Goal: Information Seeking & Learning: Check status

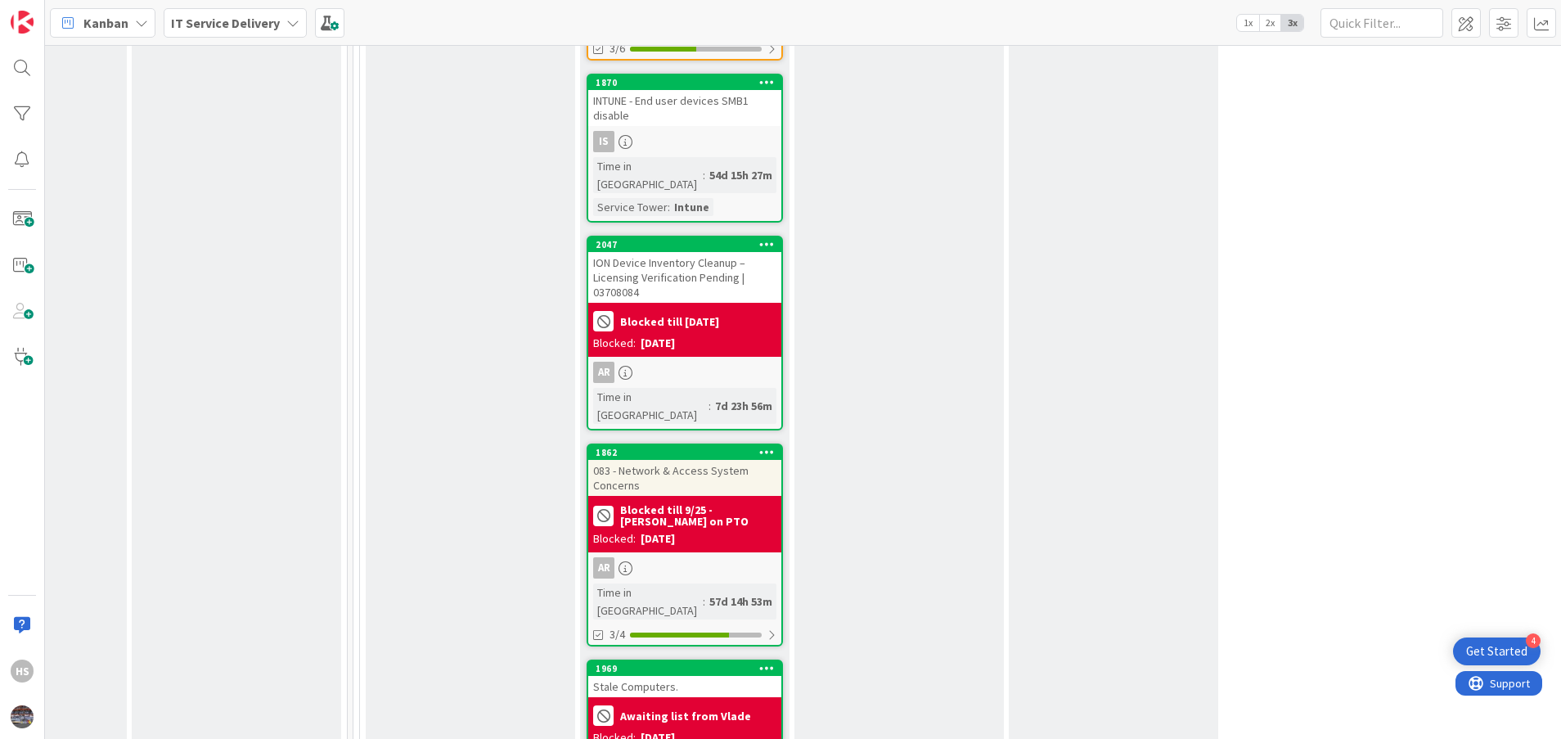
scroll to position [3058, 783]
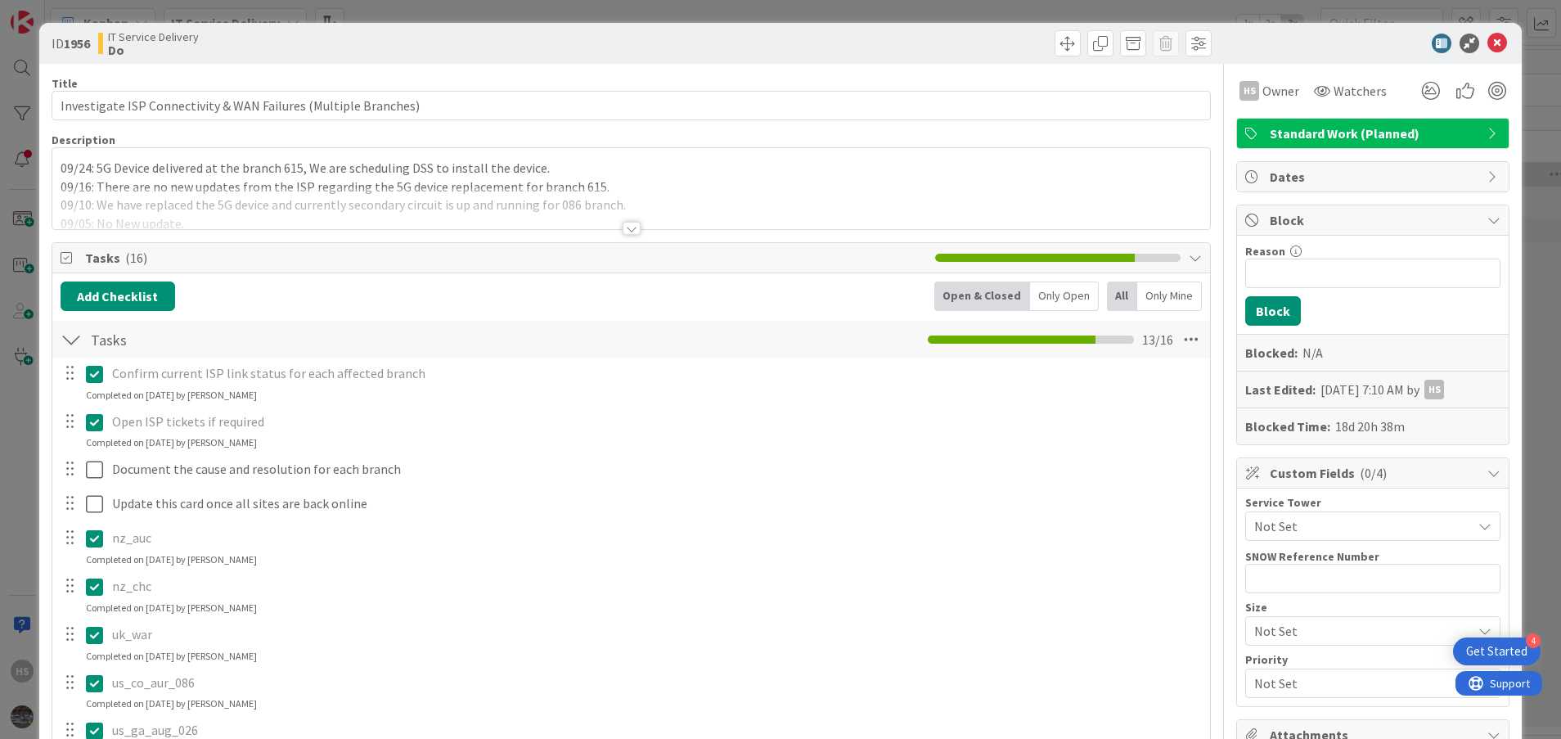
click at [62, 170] on p "09/24: 5G Device delivered at the branch 615, We are scheduling DSS to install …" at bounding box center [632, 168] width 1142 height 19
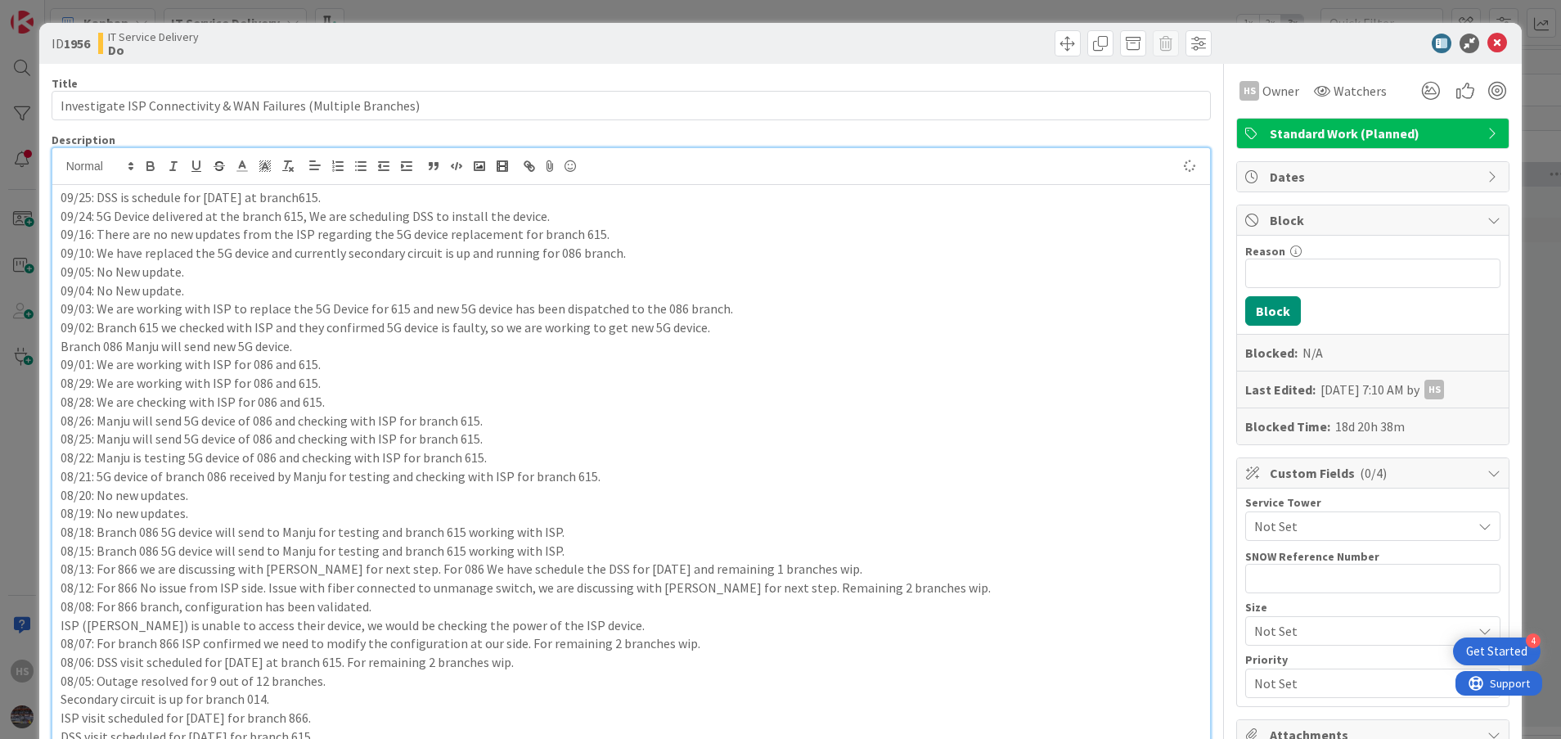
click at [285, 203] on p "09/25: DSS is schedule for today at branch615." at bounding box center [632, 197] width 1142 height 19
click at [350, 195] on p "09/25: DSS is schedule for today at branch 615." at bounding box center [632, 197] width 1142 height 19
click at [1488, 45] on icon at bounding box center [1498, 44] width 20 height 20
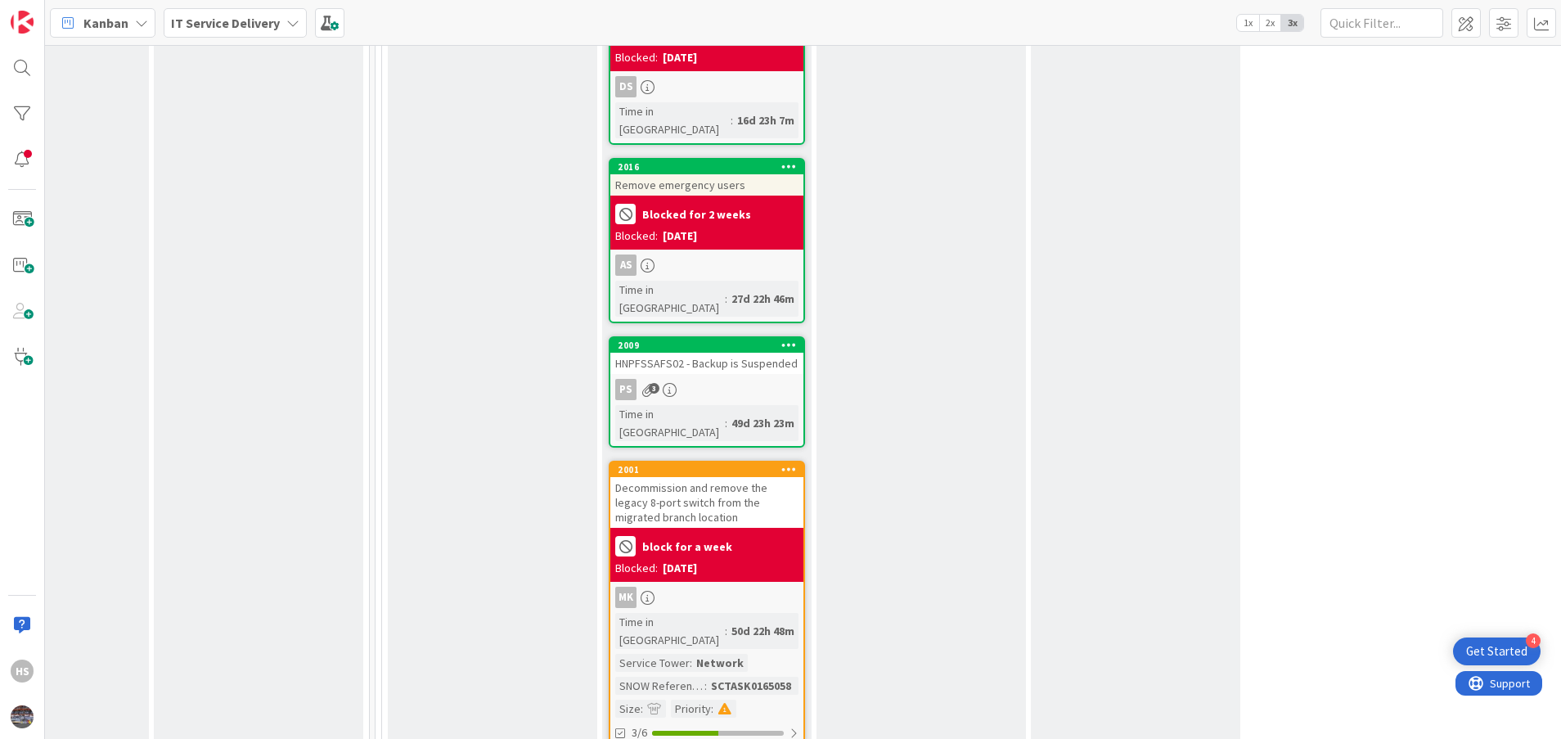
scroll to position [2441, 761]
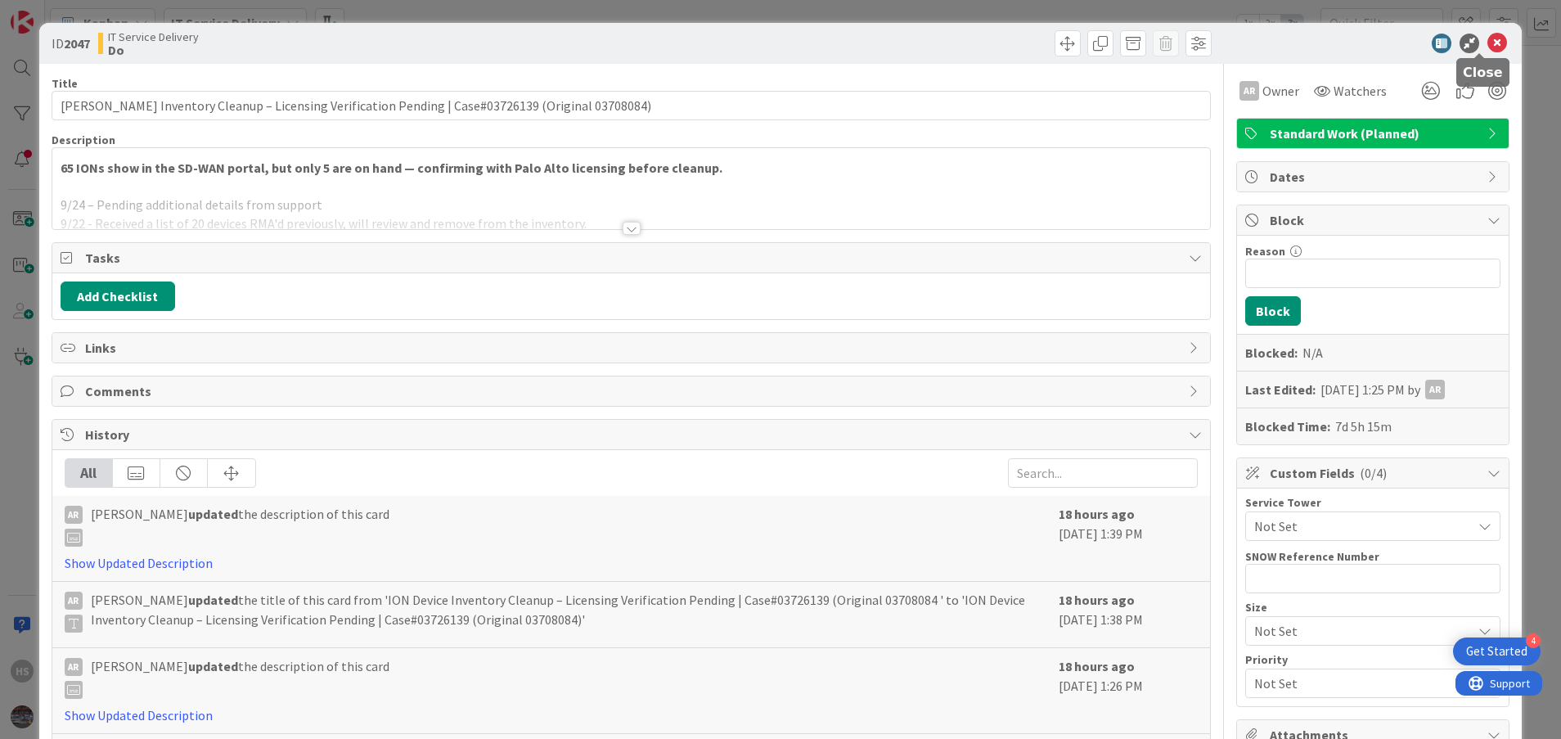
click at [1488, 37] on icon at bounding box center [1498, 44] width 20 height 20
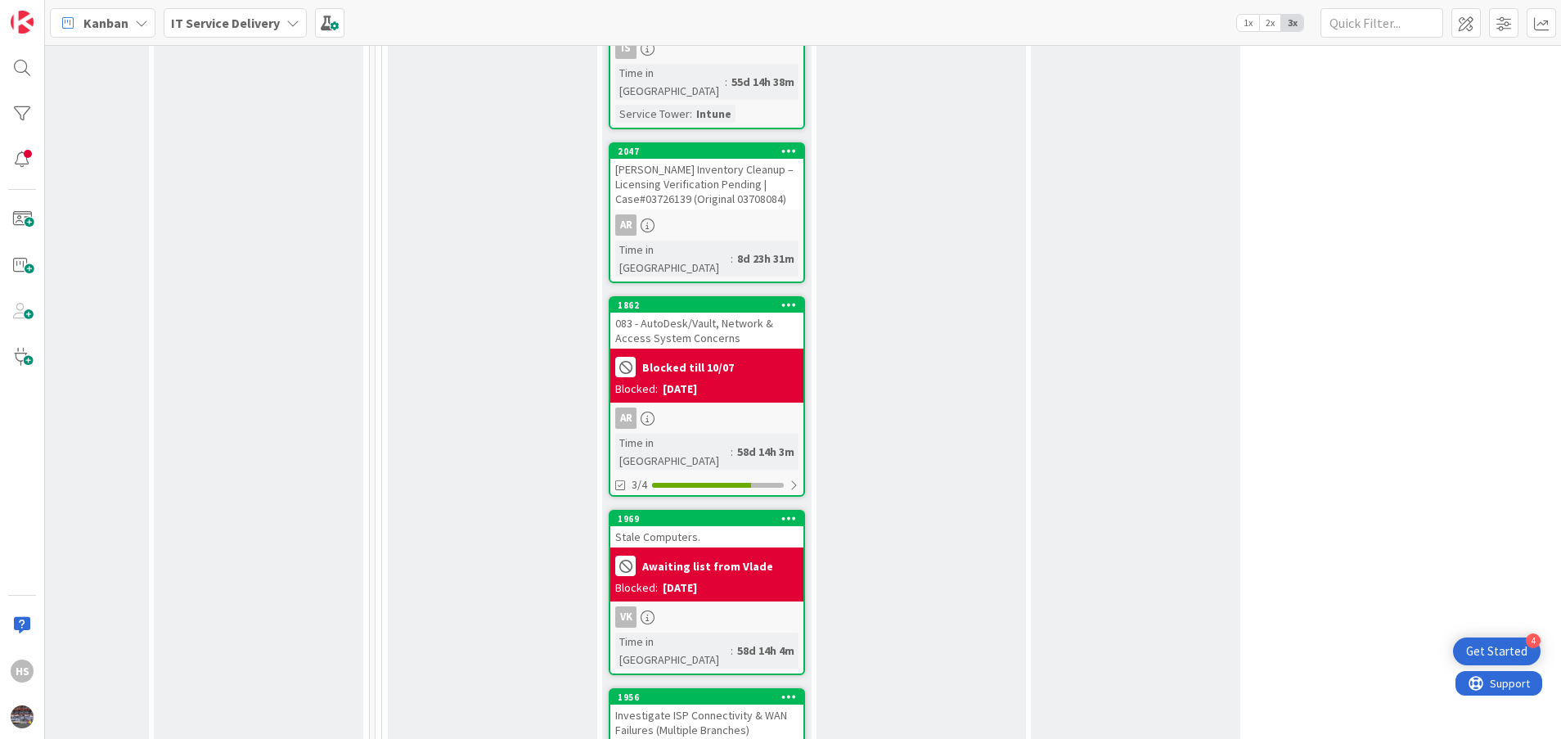
scroll to position [3139, 761]
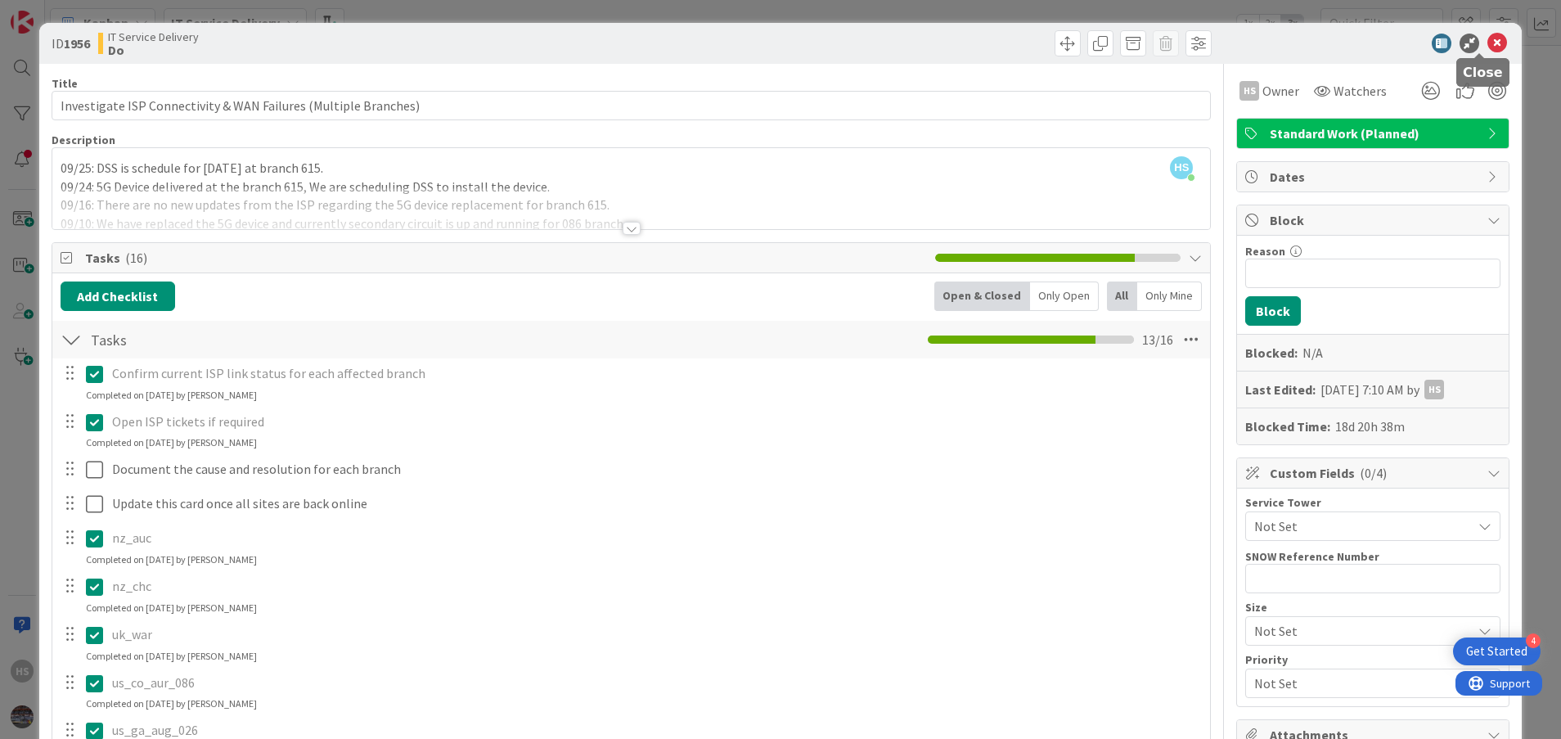
click at [1488, 36] on icon at bounding box center [1498, 44] width 20 height 20
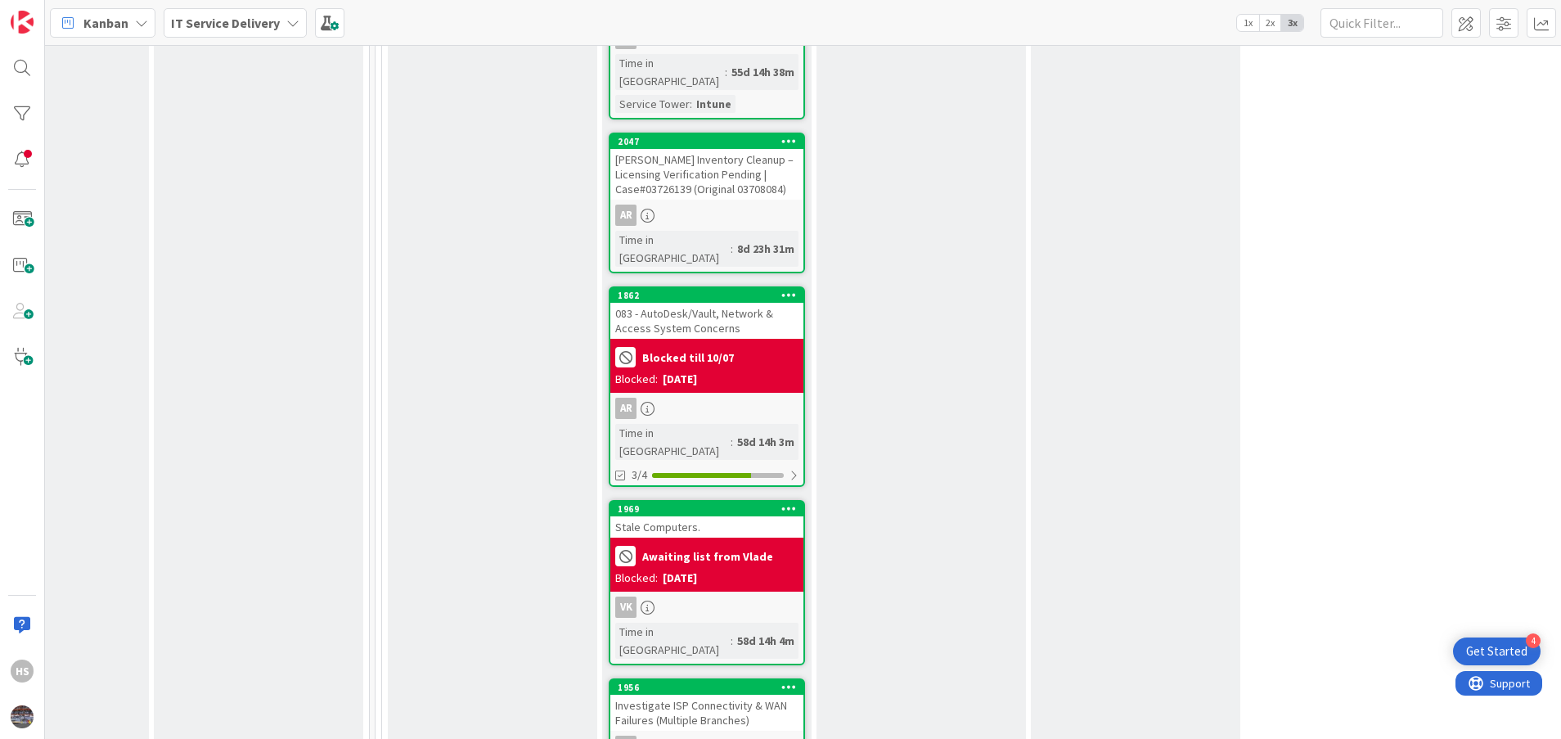
click at [704, 695] on div "Investigate ISP Connectivity & WAN Failures (Multiple Branches)" at bounding box center [706, 713] width 193 height 36
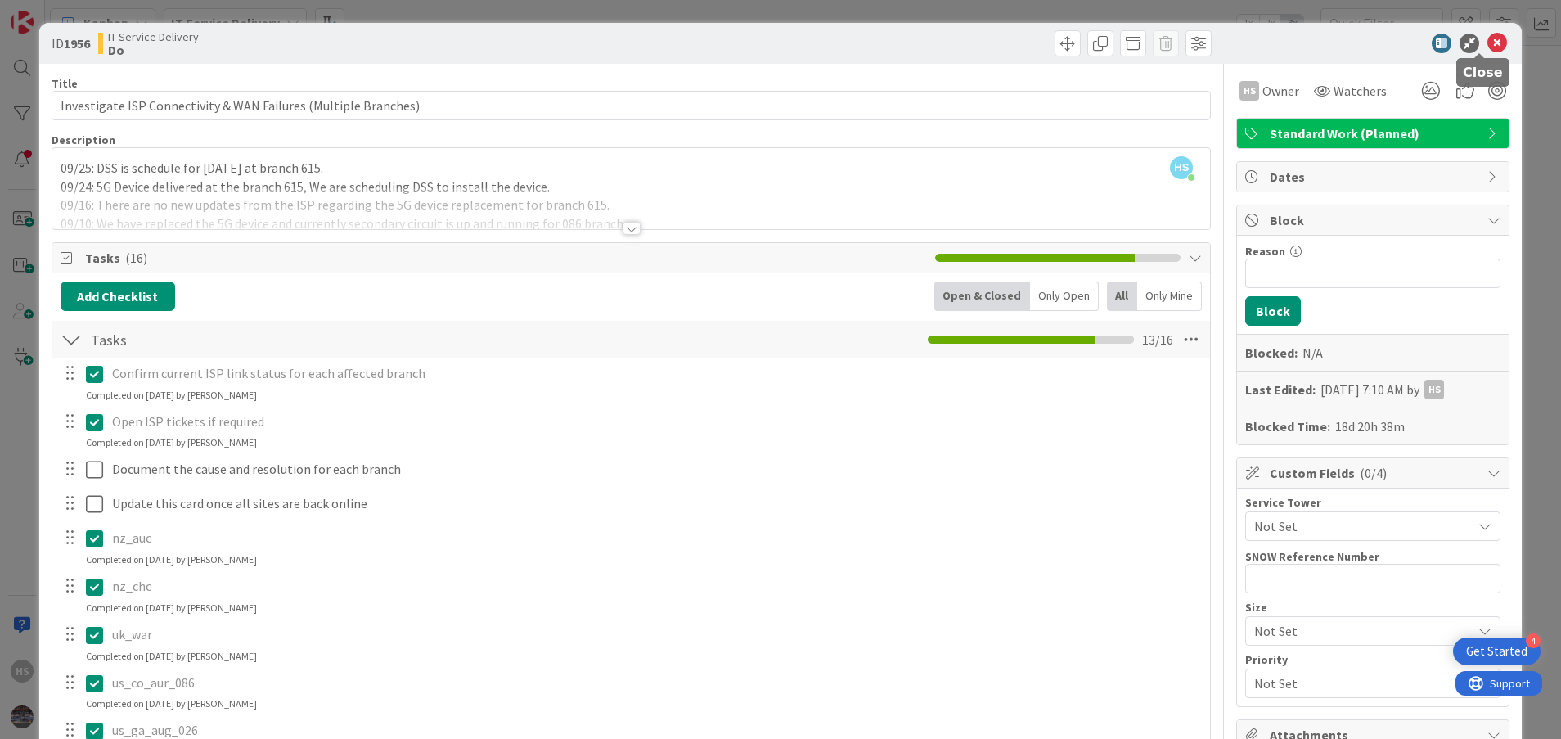
click at [1488, 36] on icon at bounding box center [1498, 44] width 20 height 20
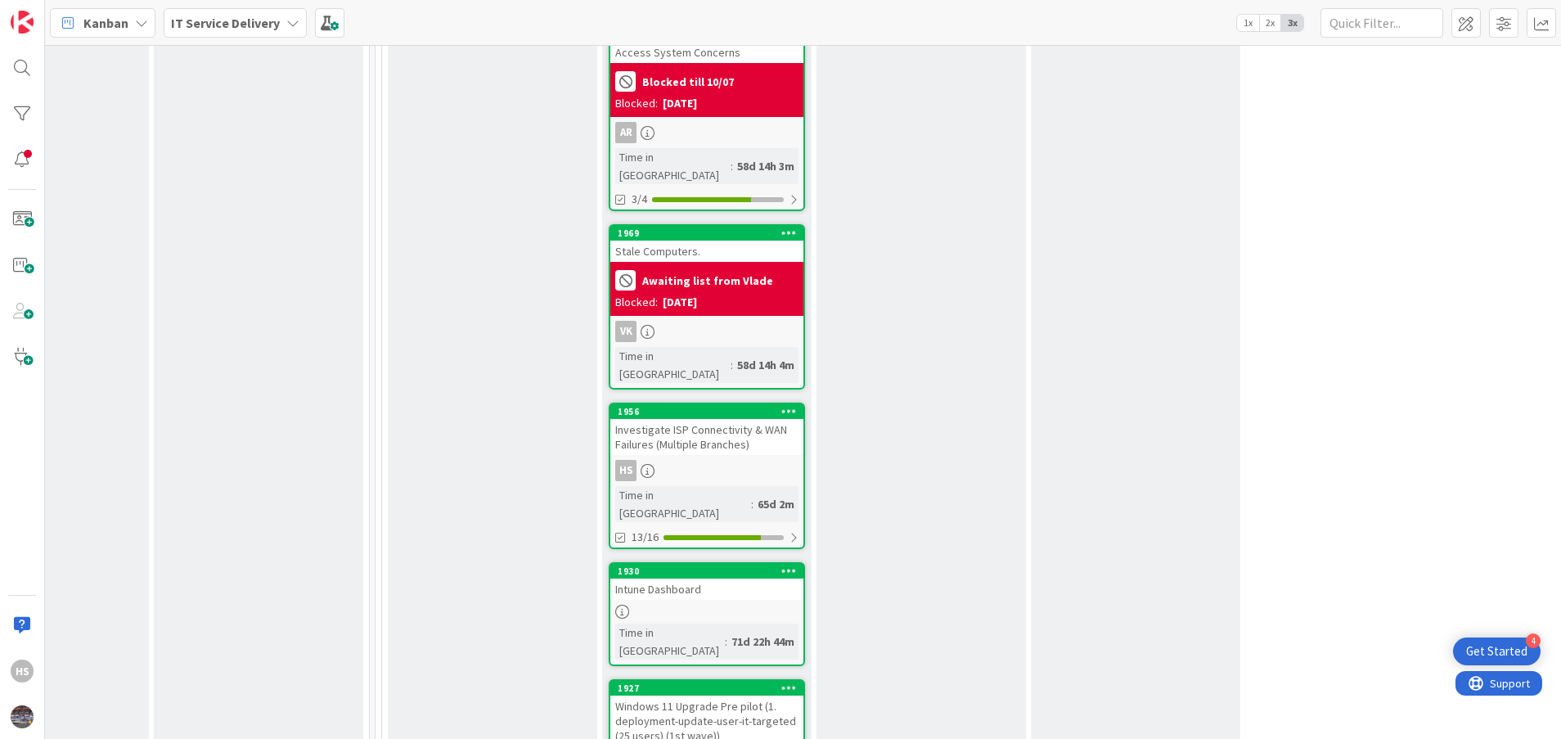
scroll to position [3424, 761]
